Goal: Navigation & Orientation: Find specific page/section

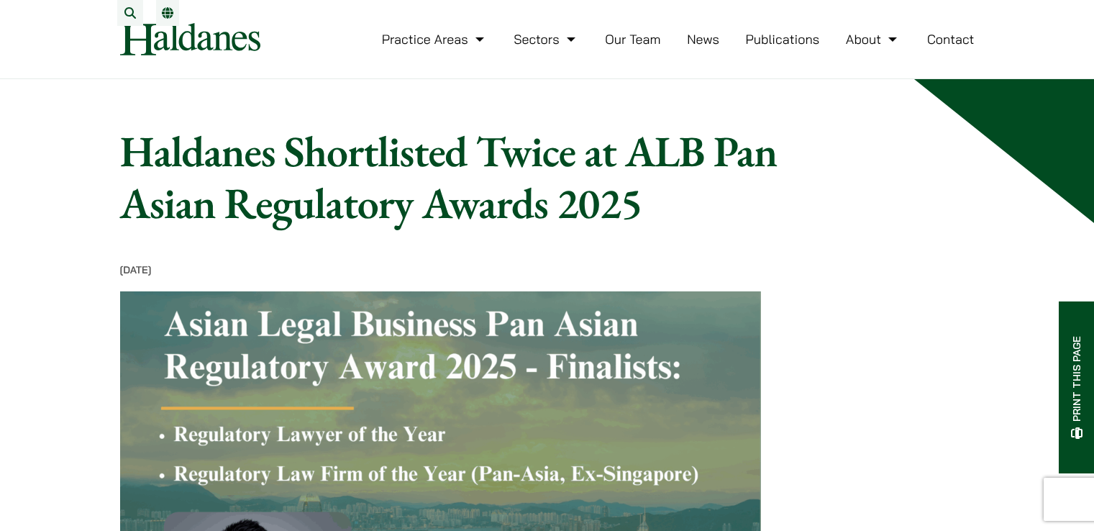
scroll to position [591, 0]
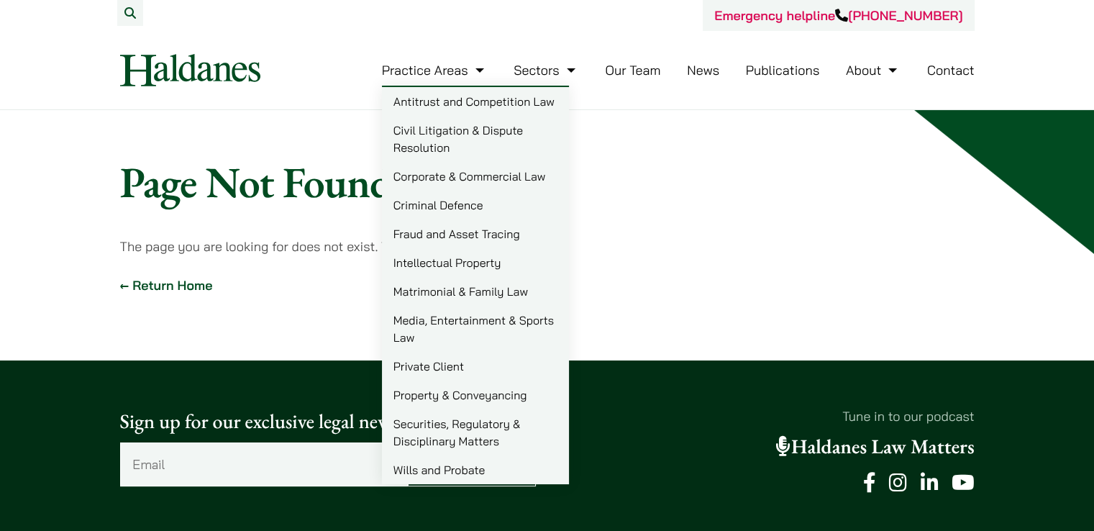
click at [433, 70] on link "Practice Areas" at bounding box center [435, 70] width 106 height 17
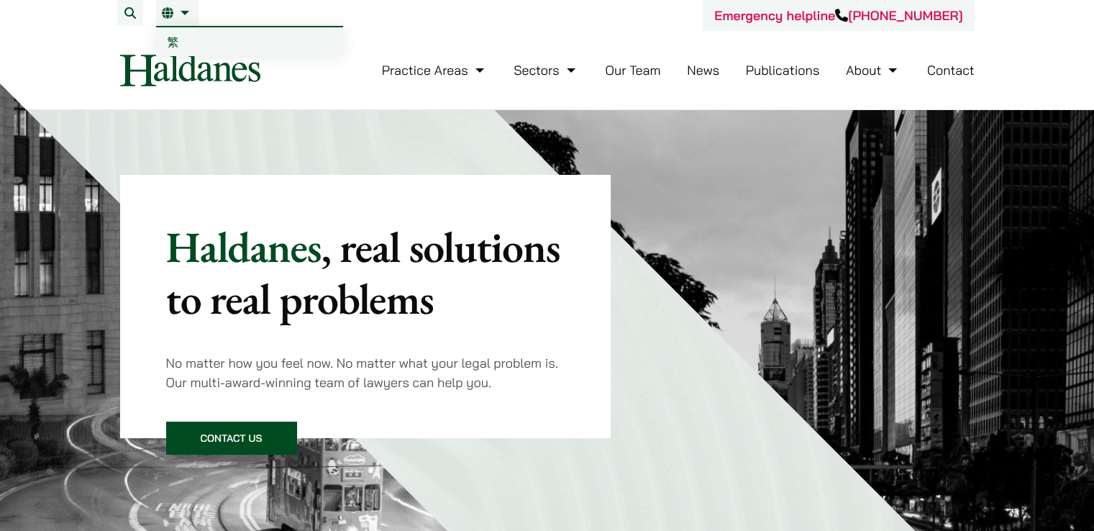
click at [172, 37] on span "繁" at bounding box center [174, 42] width 12 height 14
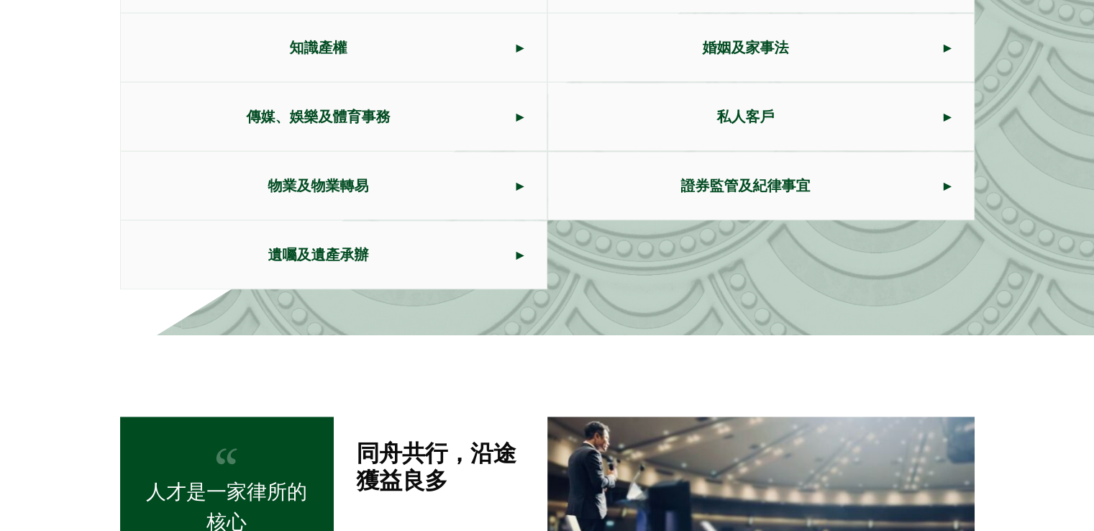
scroll to position [1008, 0]
